Goal: Transaction & Acquisition: Purchase product/service

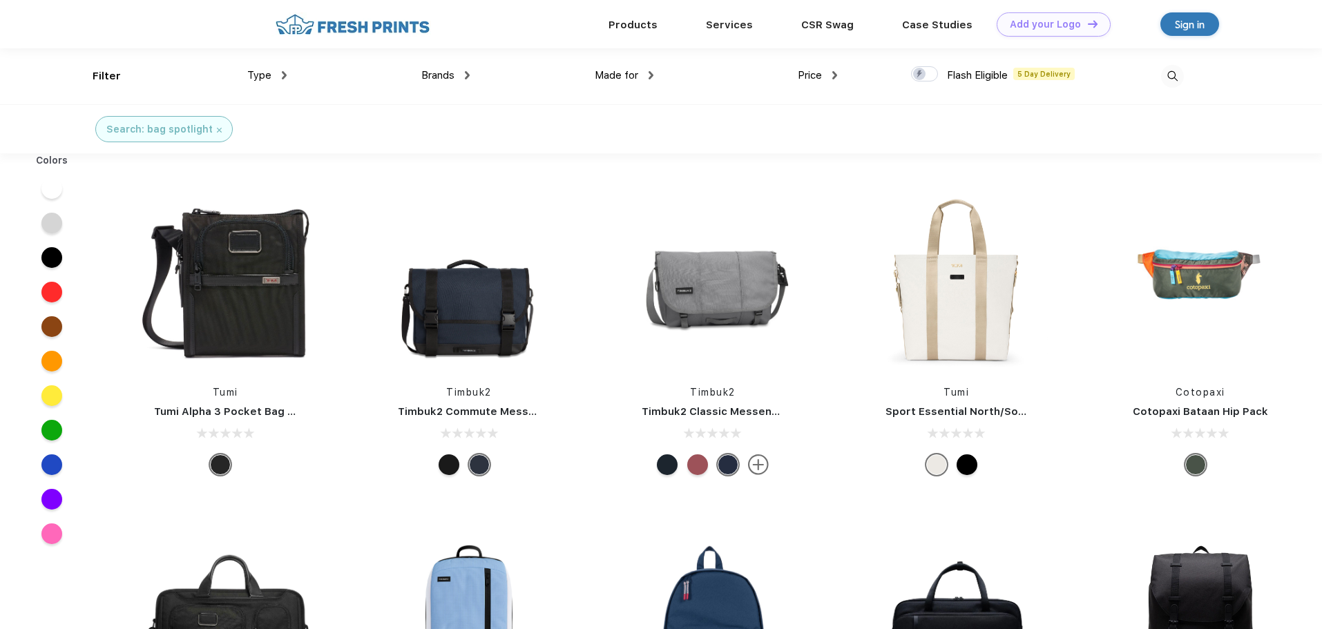
click at [935, 78] on div at bounding box center [924, 73] width 27 height 15
click at [920, 75] on input "checkbox" at bounding box center [915, 70] width 9 height 9
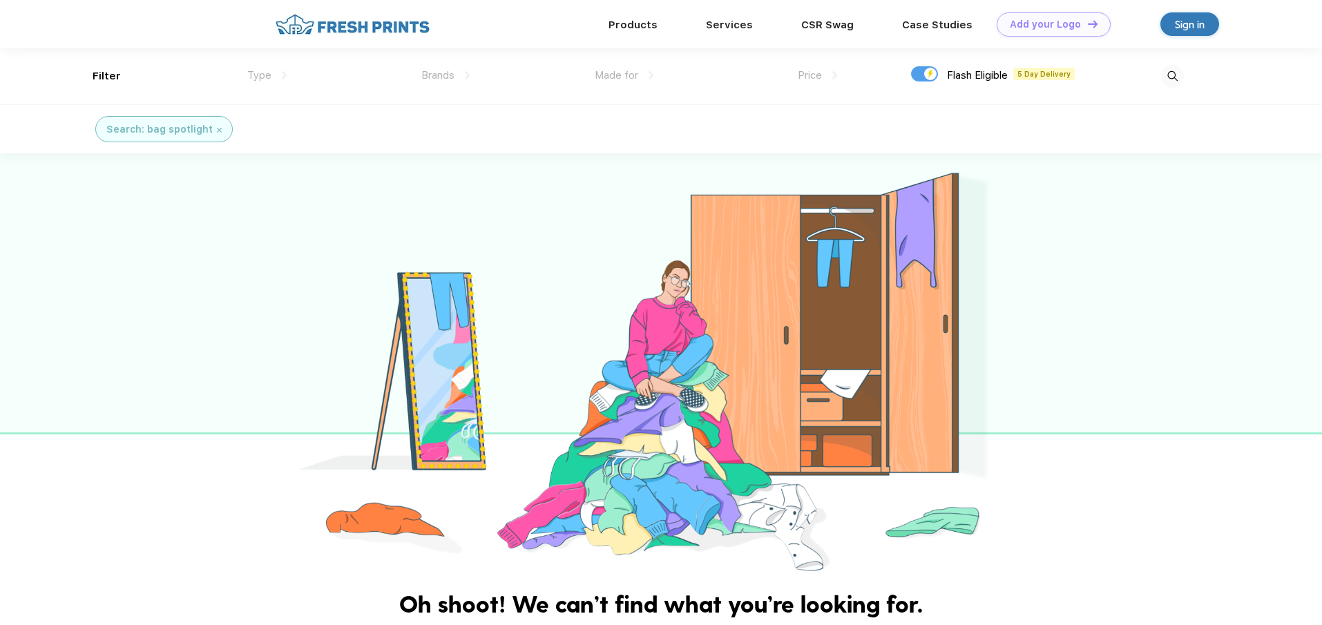
click at [921, 76] on div at bounding box center [924, 73] width 27 height 15
click at [920, 75] on input "checkbox" at bounding box center [915, 70] width 9 height 9
checkbox input "false"
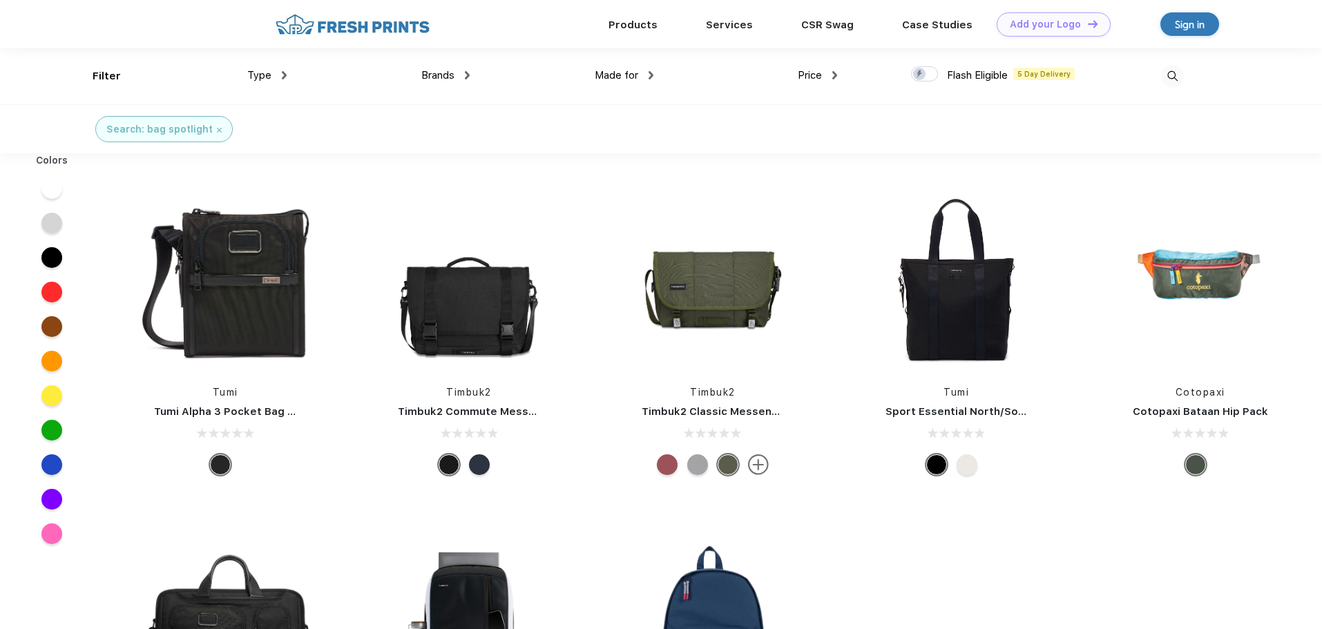
click at [56, 497] on div at bounding box center [51, 499] width 21 height 21
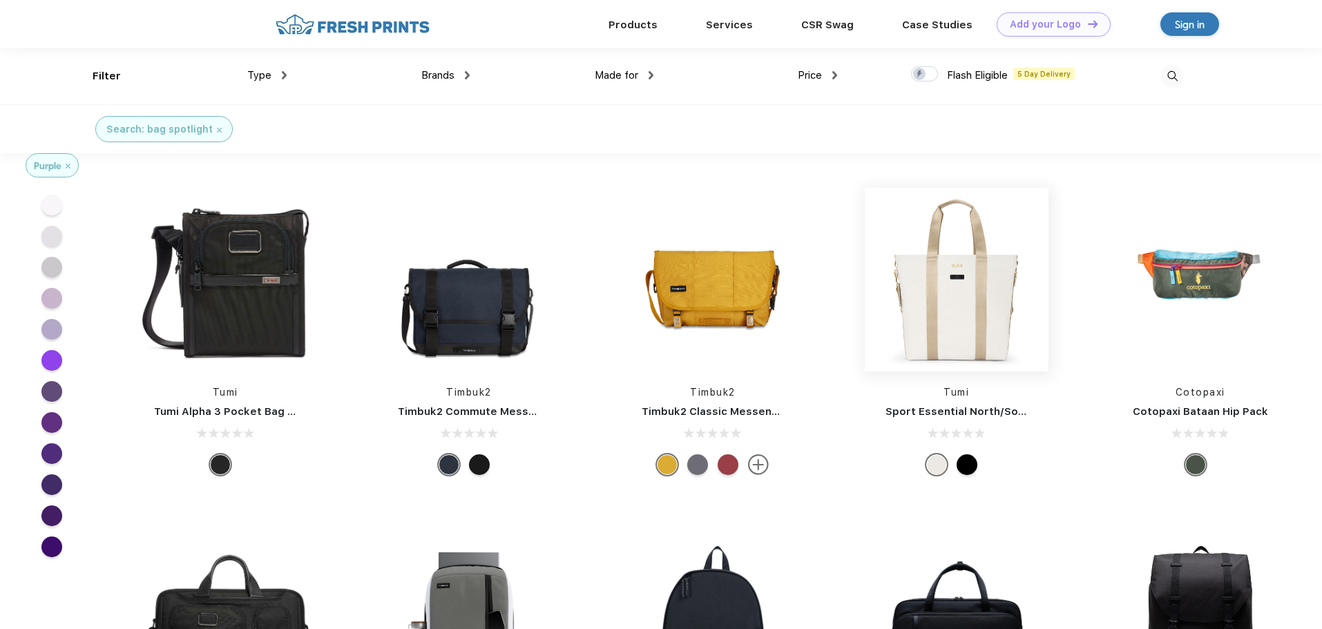
click at [970, 352] on img at bounding box center [957, 280] width 184 height 184
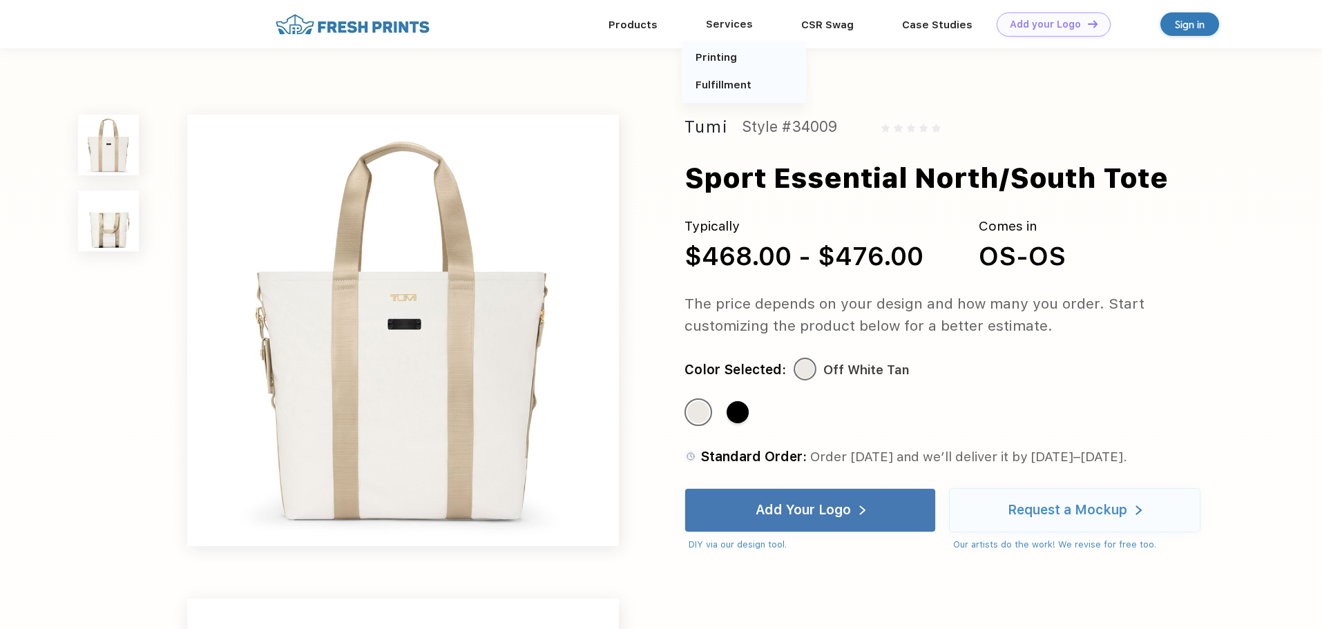
click at [720, 19] on div "Services" at bounding box center [729, 24] width 95 height 18
click at [734, 28] on div "Services" at bounding box center [729, 24] width 95 height 18
click at [626, 26] on link "Products" at bounding box center [633, 24] width 49 height 12
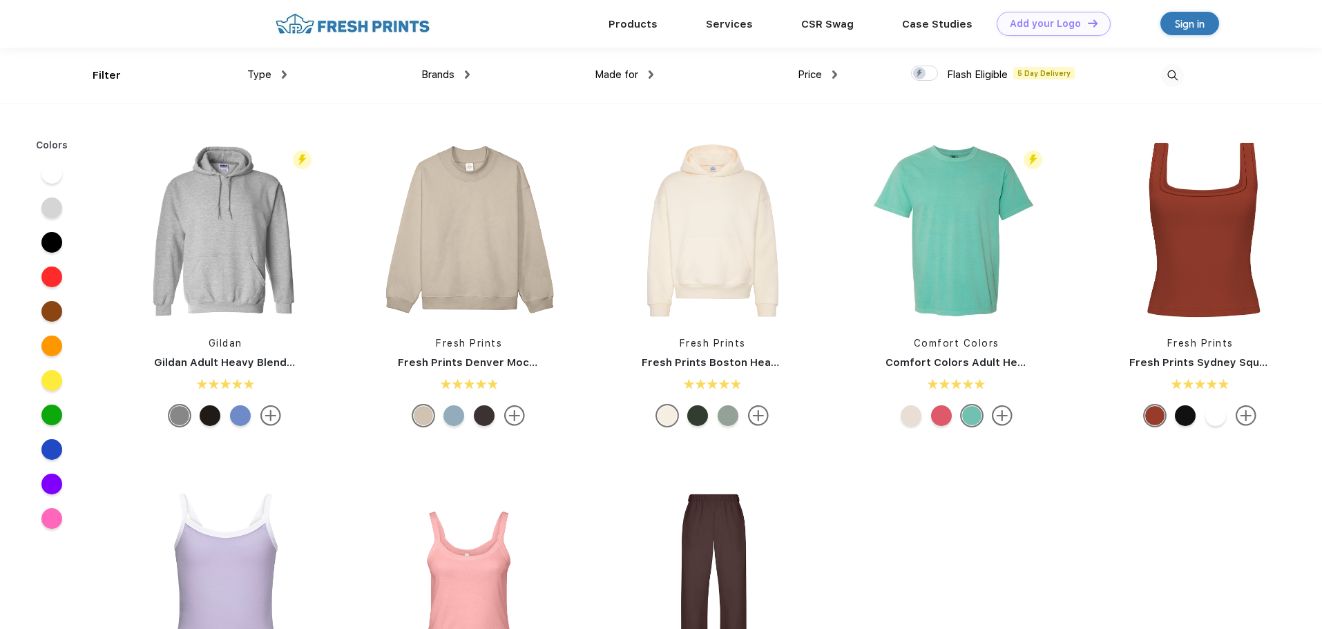
click at [109, 75] on div "Type Shirts Sweaters Bottoms Accessories Hats Tanks Jackets Jerseys Polos" at bounding box center [195, 76] width 184 height 56
click at [55, 486] on div at bounding box center [51, 484] width 21 height 21
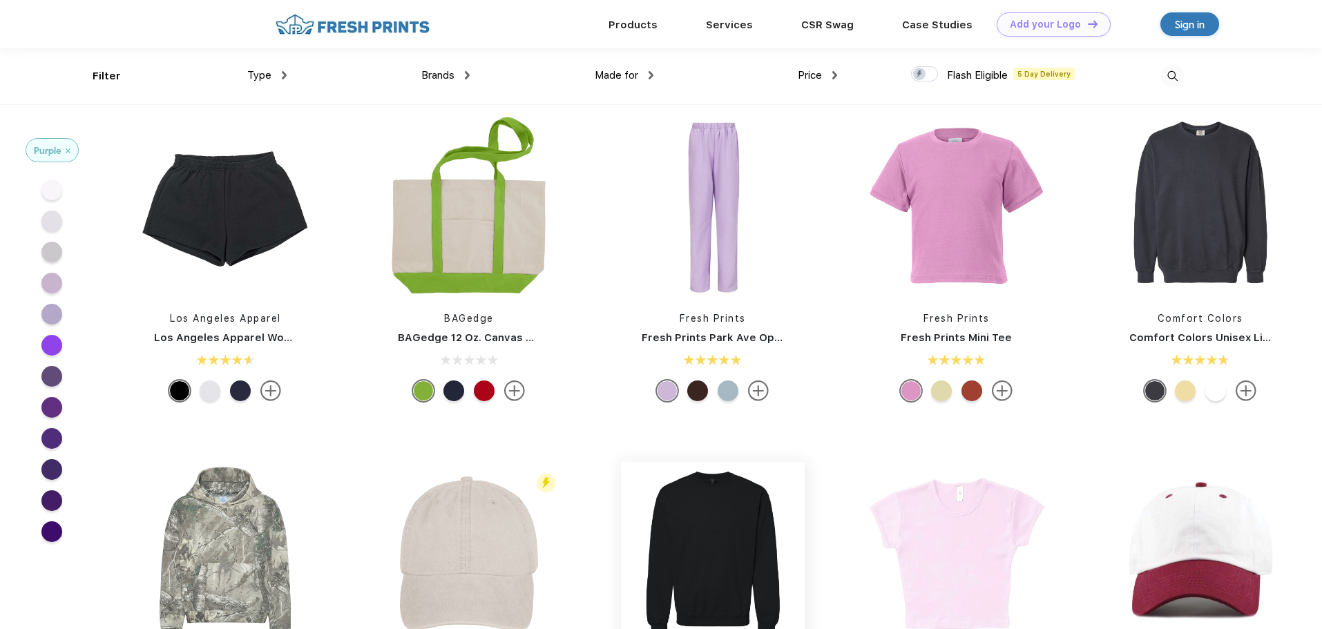
scroll to position [1658, 0]
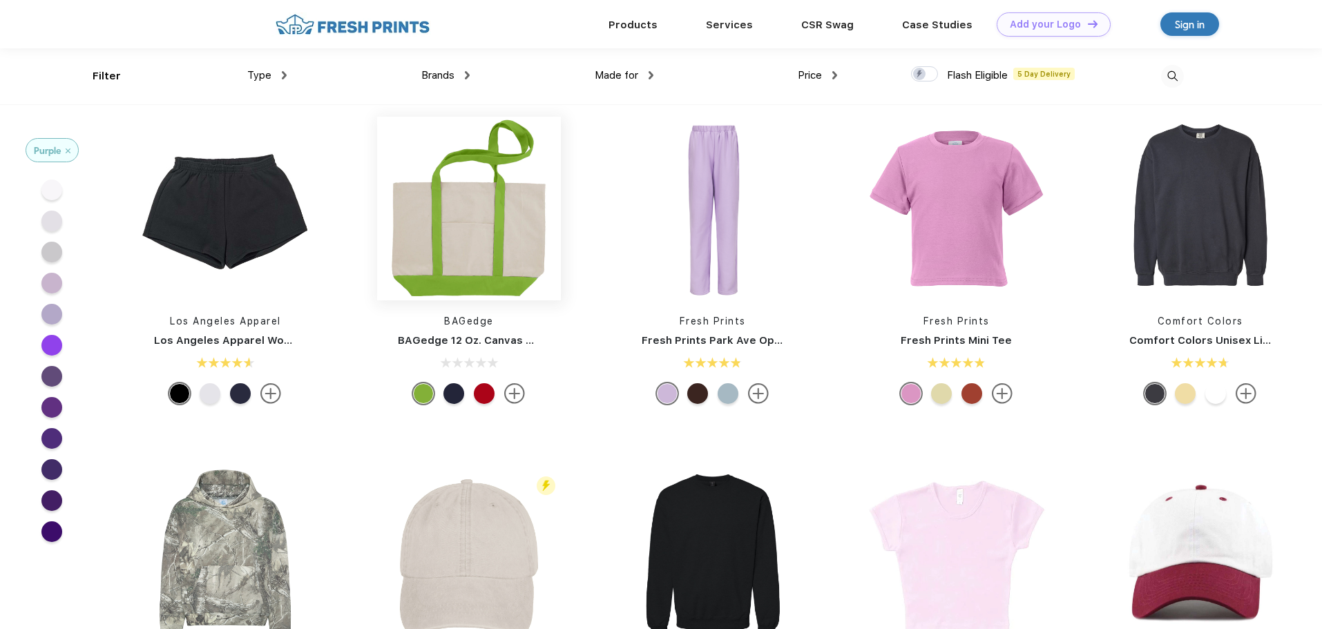
click at [457, 257] on img at bounding box center [469, 209] width 184 height 184
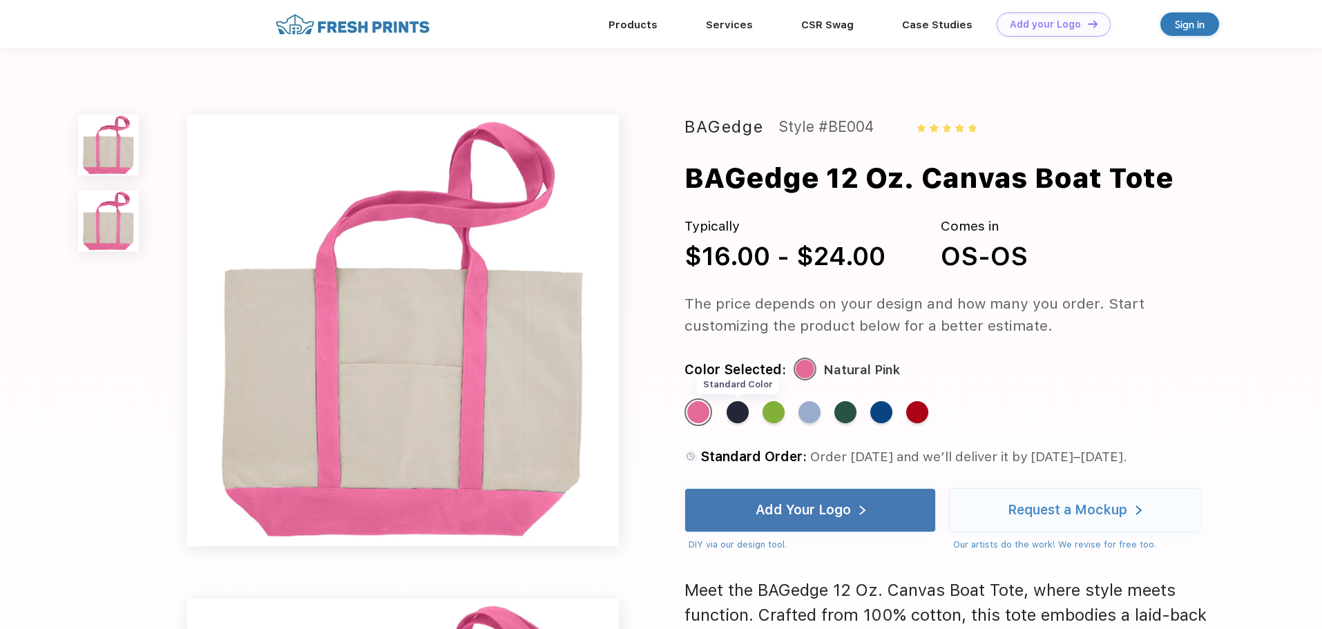
click at [736, 416] on div "Standard Color" at bounding box center [738, 412] width 22 height 22
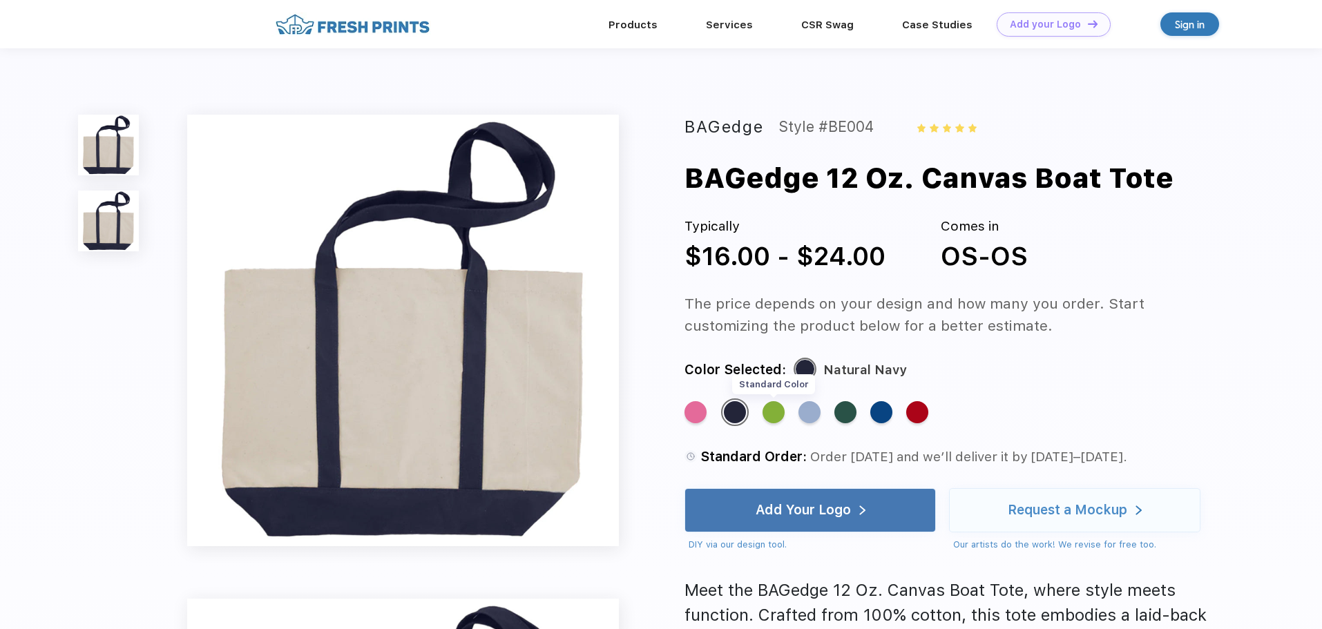
click at [777, 416] on div "Standard Color" at bounding box center [774, 412] width 22 height 22
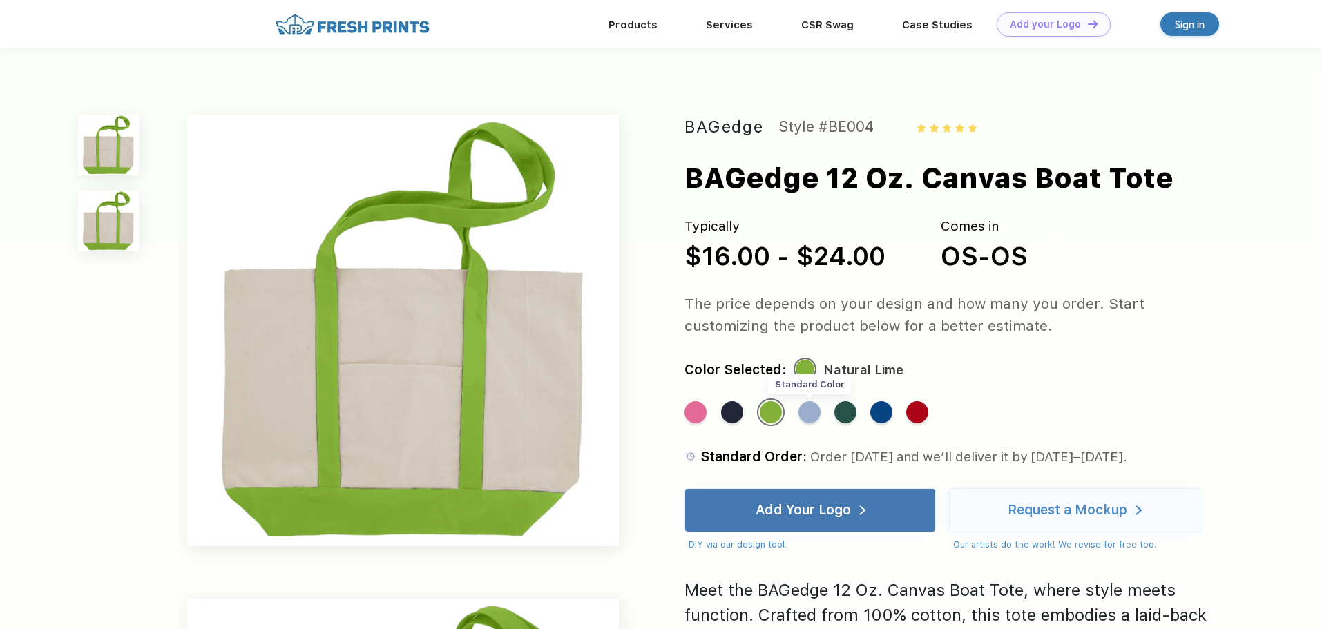
click at [807, 415] on div "Standard Color" at bounding box center [810, 412] width 22 height 22
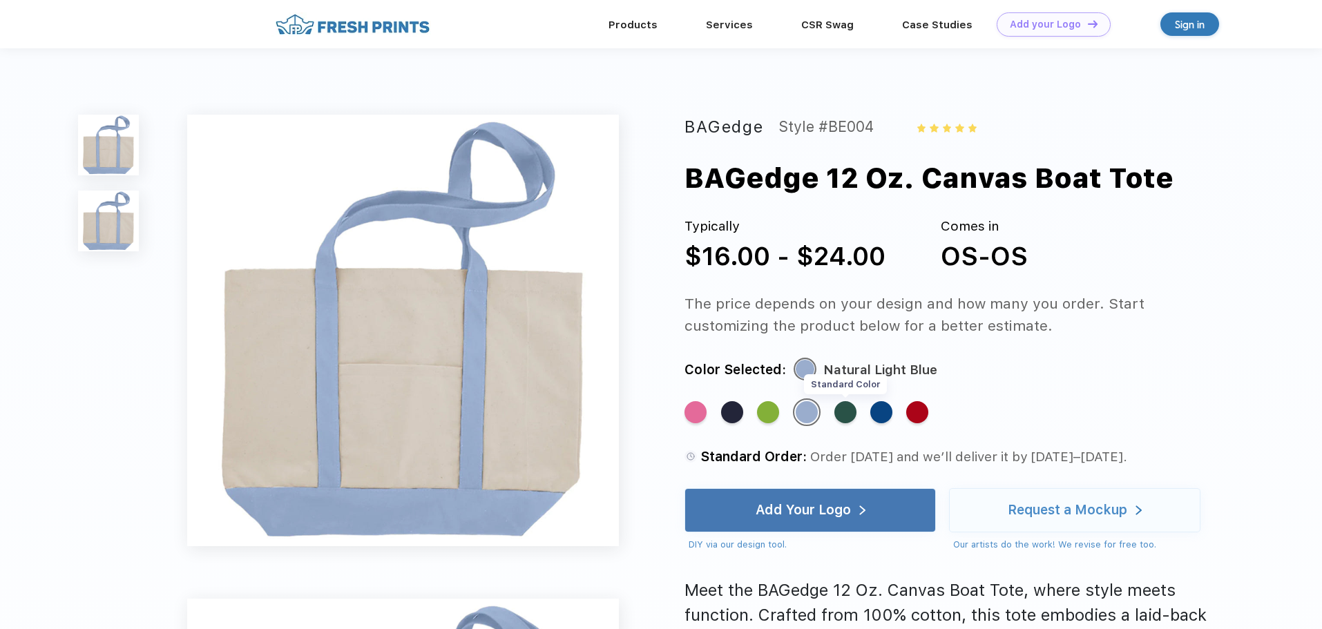
click at [849, 415] on div "Standard Color" at bounding box center [846, 412] width 22 height 22
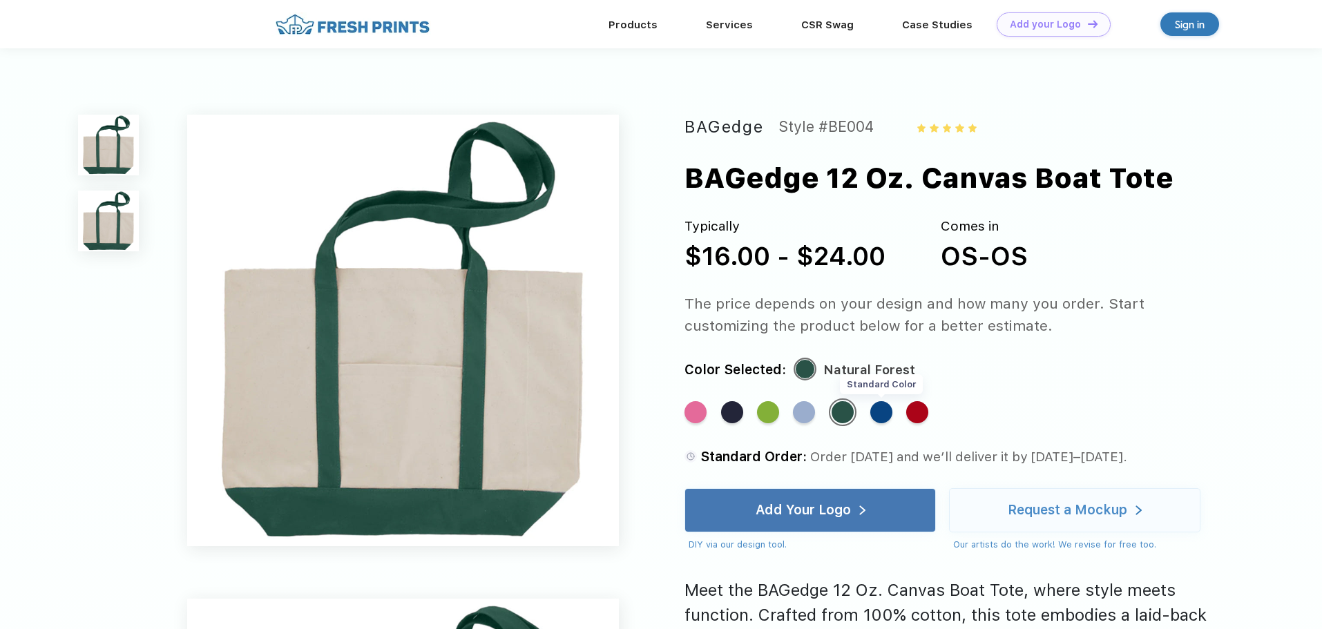
click at [885, 415] on div "Standard Color" at bounding box center [881, 412] width 22 height 22
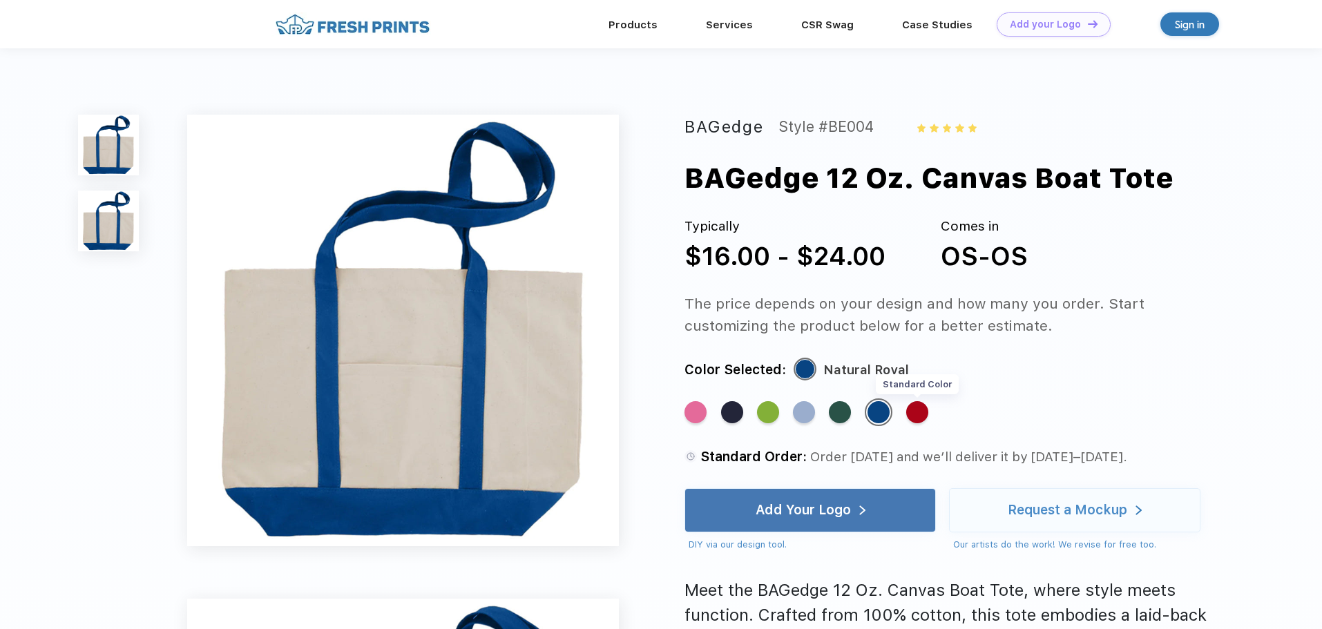
click at [920, 417] on div "Standard Color" at bounding box center [917, 412] width 22 height 22
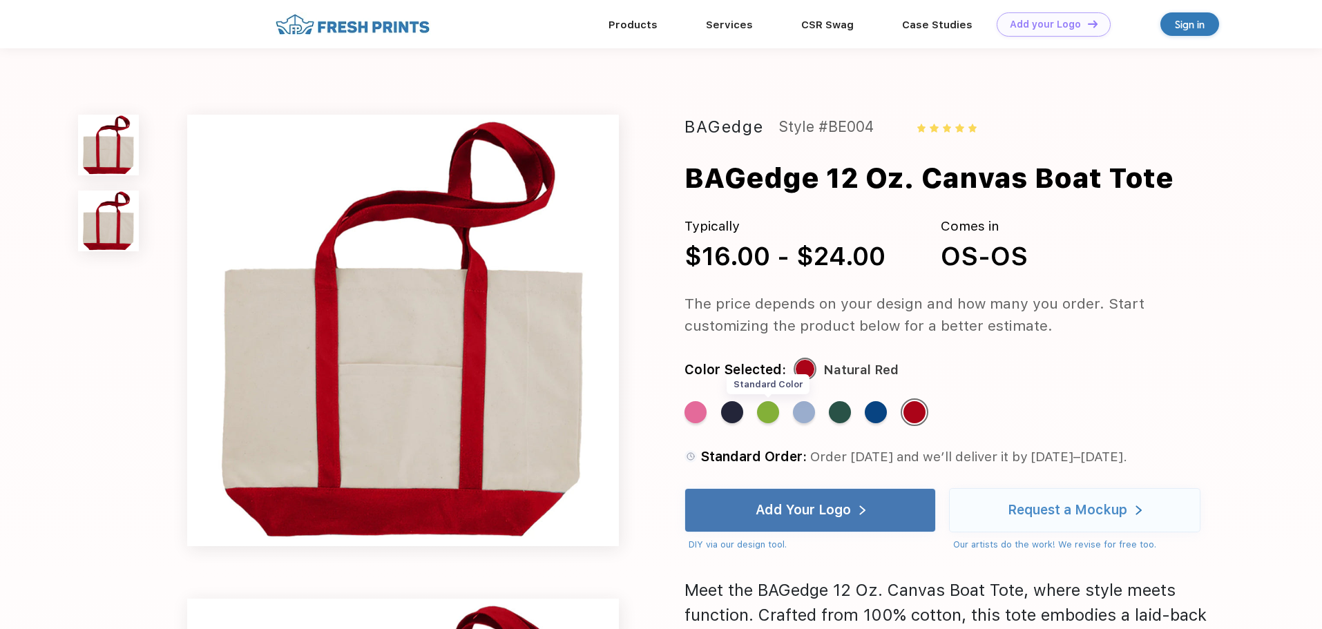
click at [770, 408] on div "Standard Color" at bounding box center [768, 412] width 22 height 22
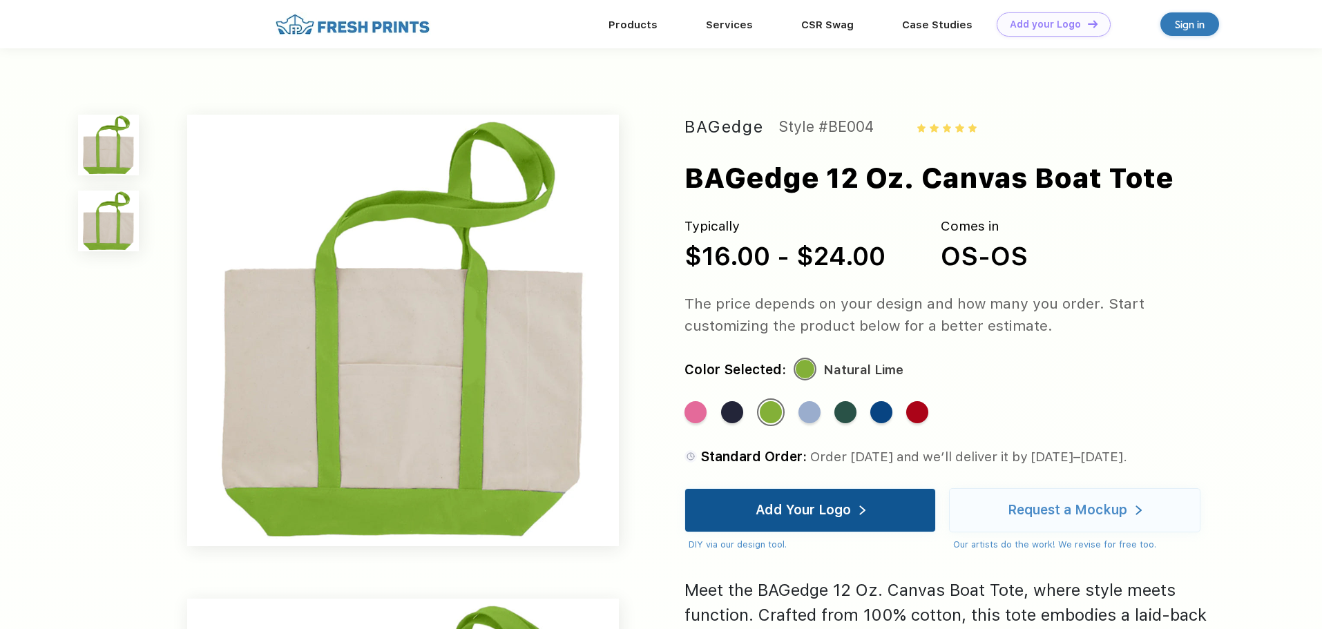
click at [874, 520] on div "Add Your Logo" at bounding box center [810, 510] width 251 height 44
